Goal: Task Accomplishment & Management: Use online tool/utility

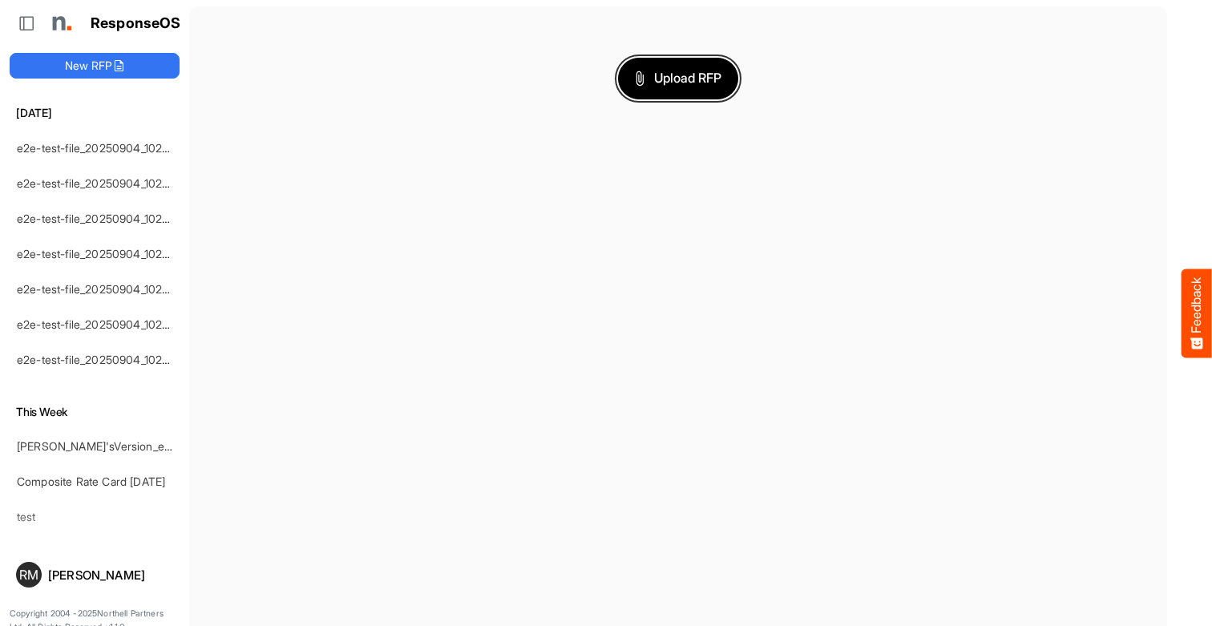
click at [678, 78] on span "Upload RFP" at bounding box center [678, 78] width 87 height 21
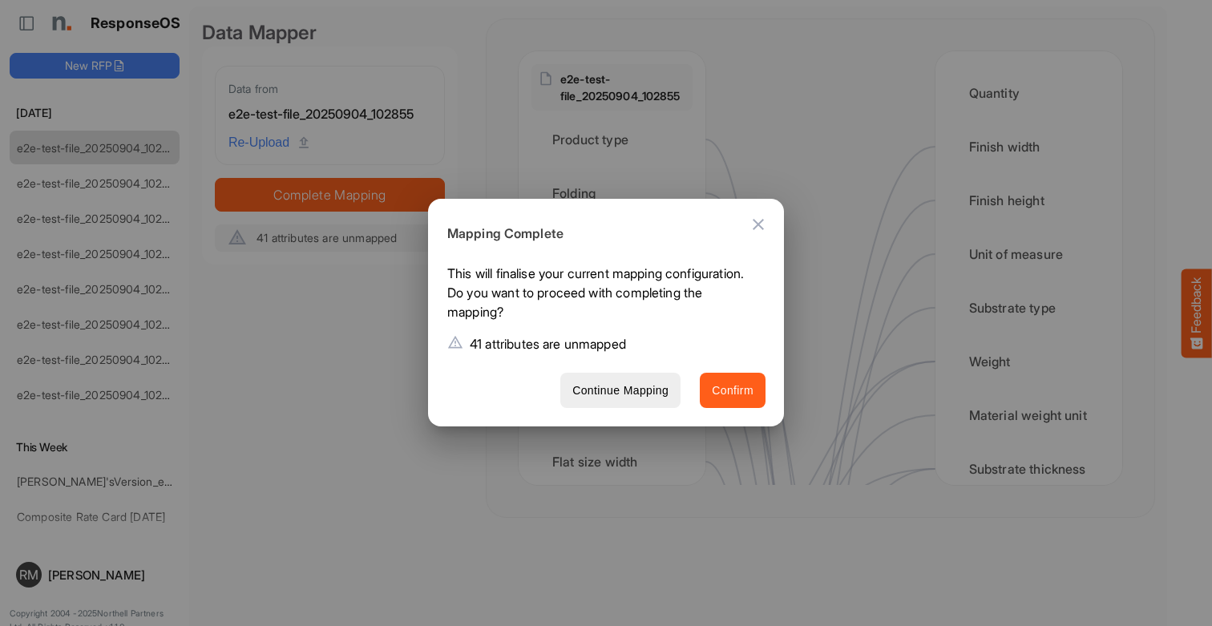
click at [733, 390] on span "Confirm" at bounding box center [733, 391] width 42 height 20
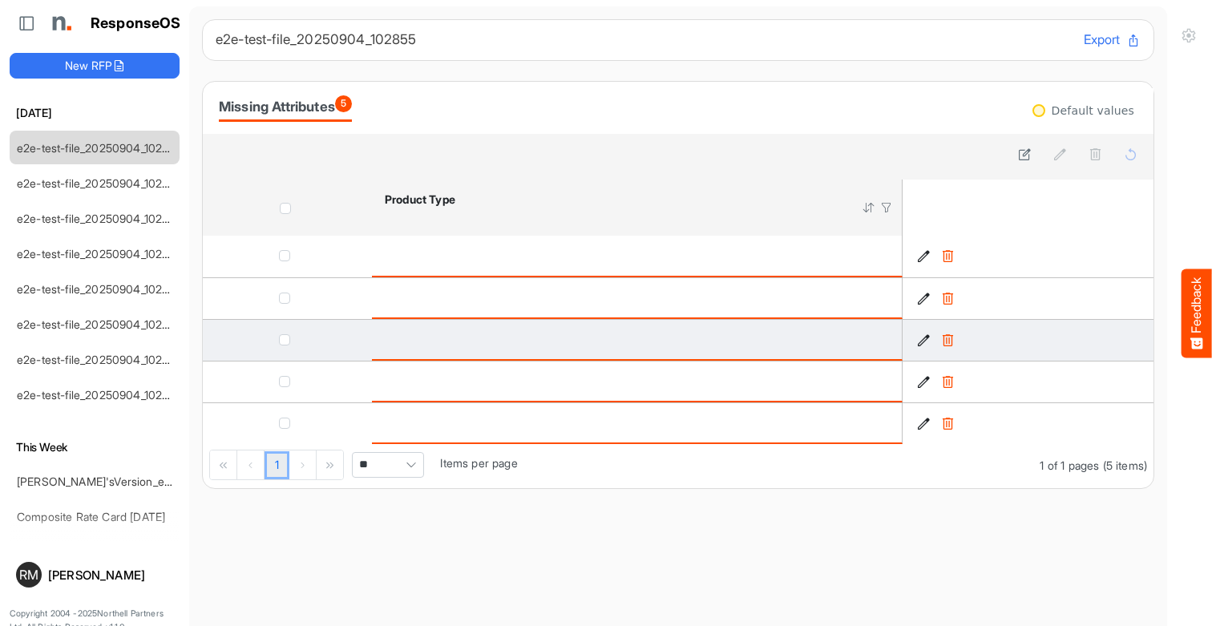
click at [287, 255] on span "checkbox" at bounding box center [284, 255] width 11 height 11
click at [287, 297] on span "checkbox" at bounding box center [284, 298] width 11 height 11
click at [287, 339] on span "checkbox" at bounding box center [284, 339] width 11 height 11
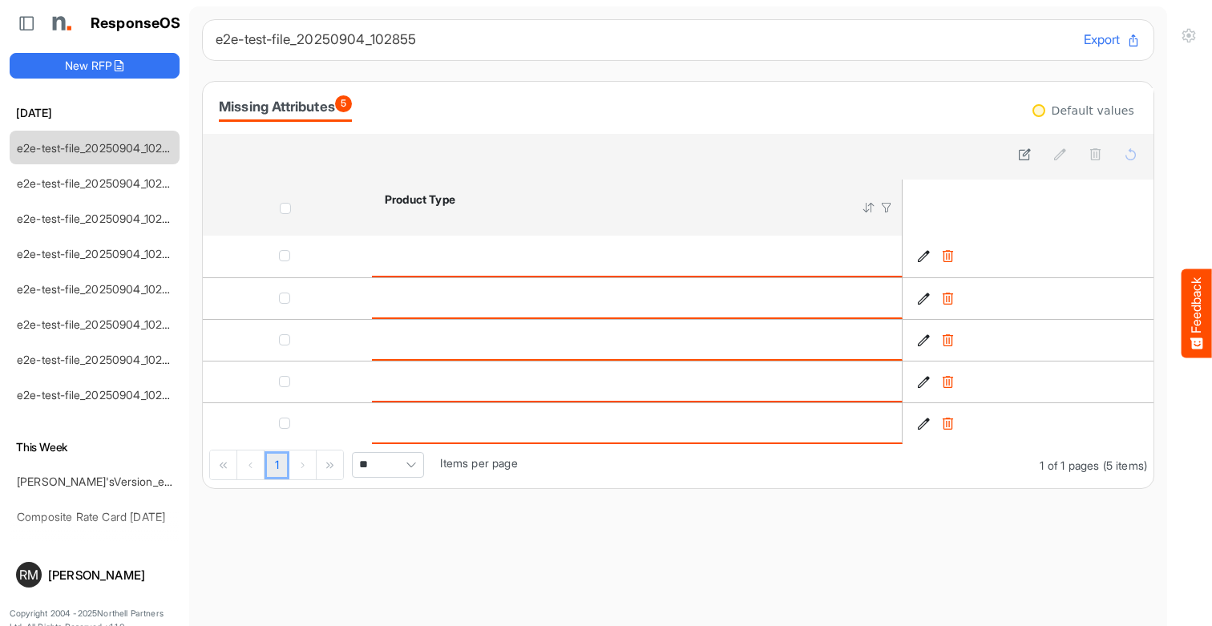
click at [1060, 155] on icon at bounding box center [1060, 154] width 14 height 14
